Goal: Information Seeking & Learning: Learn about a topic

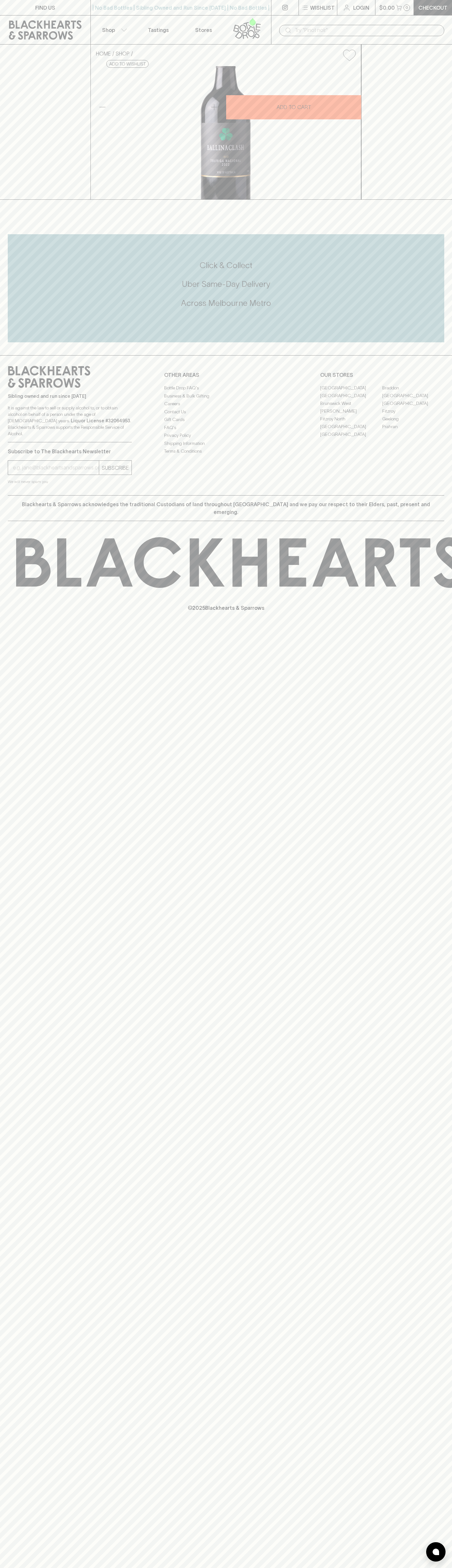
click at [261, 12] on div "| No Bad Bottles | Sibling Owned and Run Since [DATE] | No Bad Bottles | Siblin…" at bounding box center [180, 7] width 181 height 15
click at [430, 1382] on div "FIND US | No Bad Bottles | Sibling Owned and Run Since [DATE] | No Bad Bottles …" at bounding box center [226, 784] width 452 height 1568
click at [336, 1567] on html "FIND US | No Bad Bottles | Sibling Owned and Run Since [DATE] | No Bad Bottles …" at bounding box center [226, 784] width 452 height 1568
click at [4, 411] on div "FIND US | No Bad Bottles | Sibling Owned and Run Since [DATE] | No Bad Bottles …" at bounding box center [226, 784] width 452 height 1568
